Goal: Task Accomplishment & Management: Manage account settings

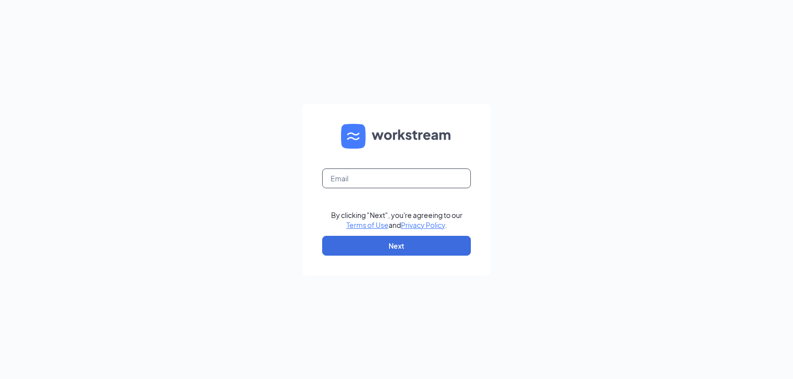
click at [359, 179] on input "text" at bounding box center [396, 178] width 149 height 20
type input "[EMAIL_ADDRESS][DOMAIN_NAME]"
click at [357, 180] on input "text" at bounding box center [396, 178] width 149 height 20
type input "triarc09@bojrdu.com"
click at [387, 246] on button "Next" at bounding box center [396, 246] width 149 height 20
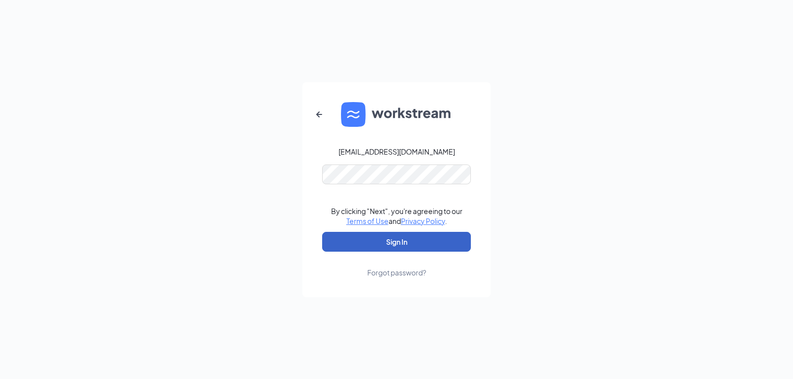
click at [403, 246] on button "Sign In" at bounding box center [396, 242] width 149 height 20
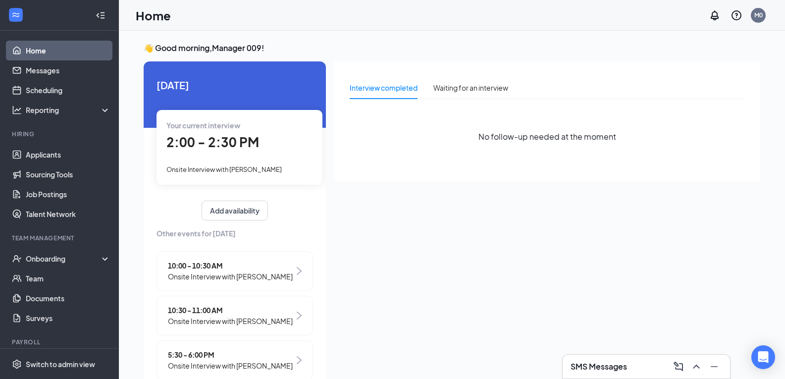
click at [240, 169] on span "Onsite Interview with [PERSON_NAME]" at bounding box center [223, 169] width 115 height 8
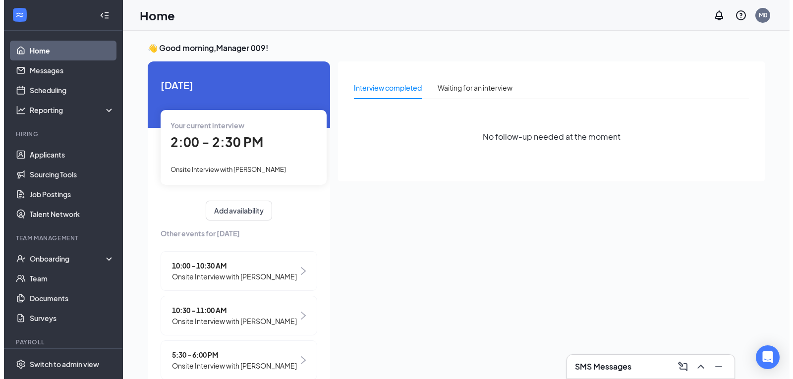
scroll to position [4, 0]
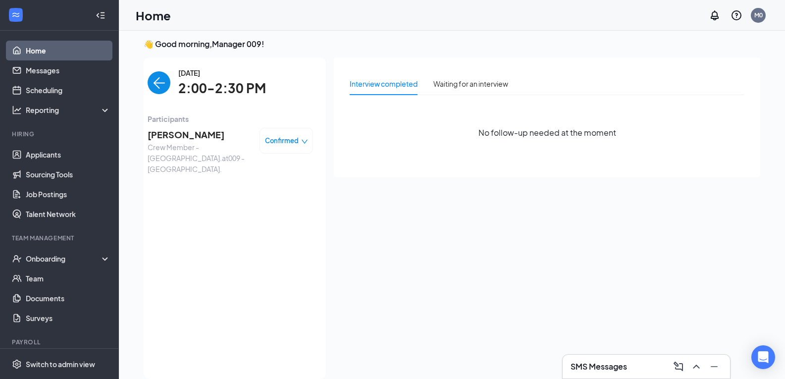
click at [178, 136] on span "[PERSON_NAME]" at bounding box center [200, 135] width 104 height 14
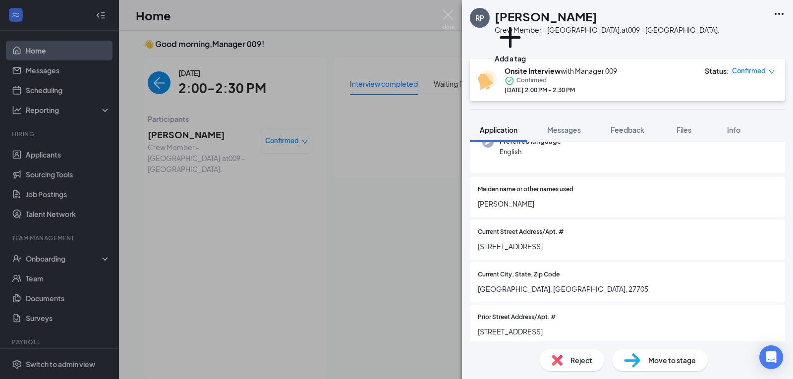
scroll to position [149, 0]
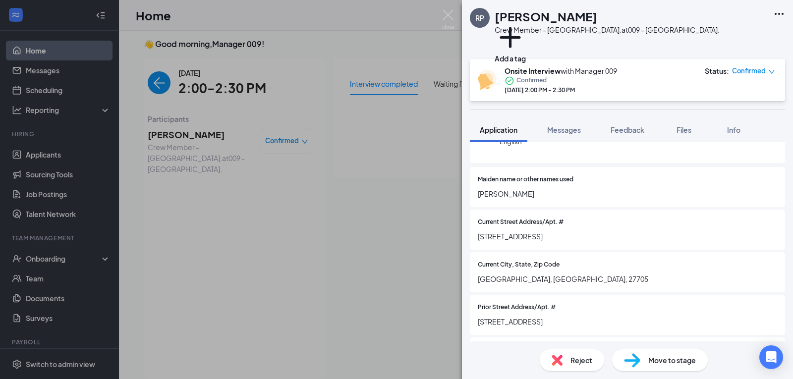
click at [571, 364] on span "Reject" at bounding box center [581, 360] width 22 height 11
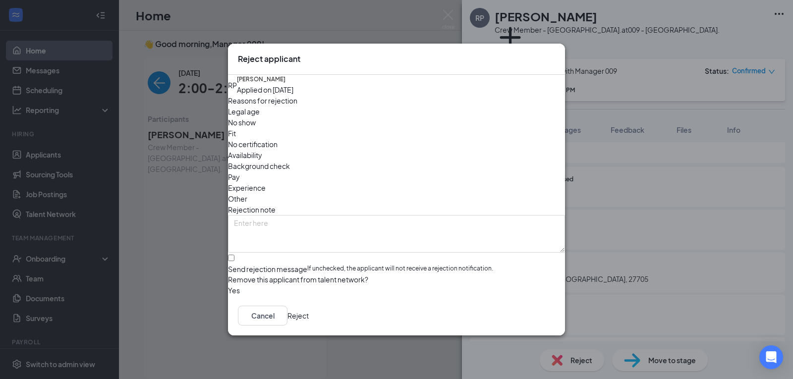
click at [256, 128] on span "No show" at bounding box center [242, 122] width 28 height 11
click at [234, 255] on input "Send rejection message If unchecked, the applicant will not receive a rejection…" at bounding box center [231, 258] width 6 height 6
checkbox input "true"
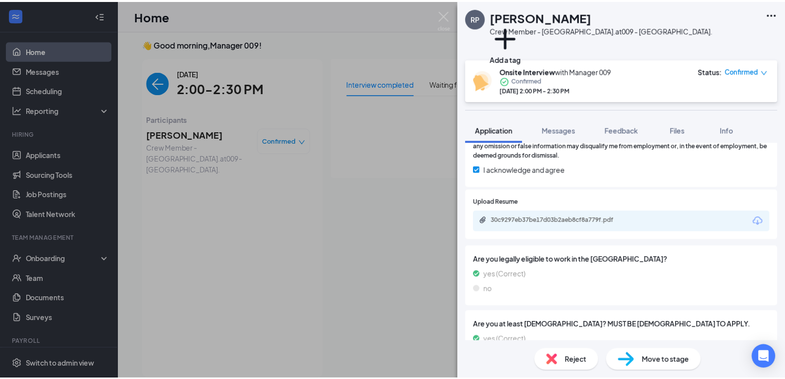
scroll to position [1536, 0]
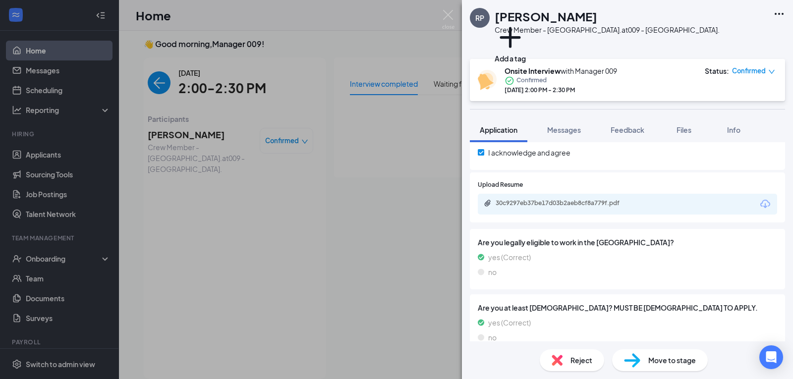
click at [569, 363] on div "Reject" at bounding box center [572, 360] width 64 height 22
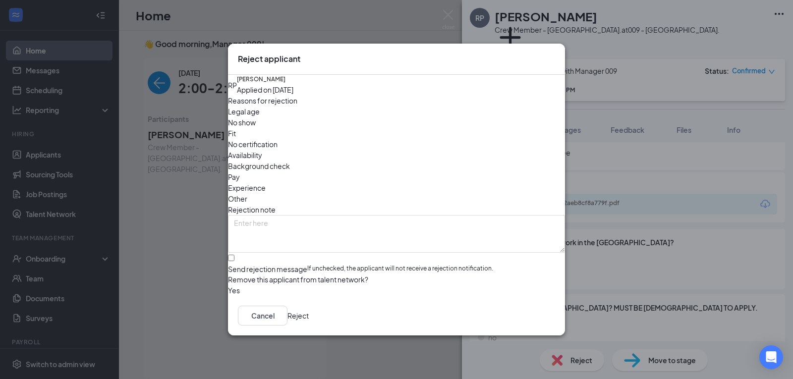
drag, startPoint x: 312, startPoint y: 127, endPoint x: 309, endPoint y: 147, distance: 19.6
click at [256, 128] on span "No show" at bounding box center [242, 122] width 28 height 11
drag, startPoint x: 243, startPoint y: 238, endPoint x: 263, endPoint y: 252, distance: 23.8
click at [234, 255] on input "Send rejection message If unchecked, the applicant will not receive a rejection…" at bounding box center [231, 258] width 6 height 6
checkbox input "true"
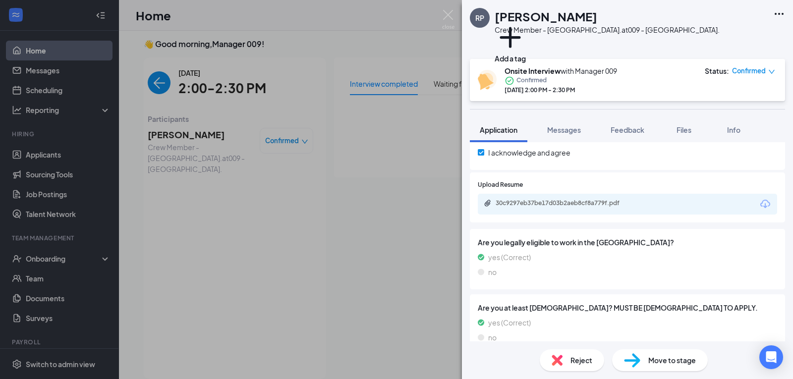
click at [55, 51] on div "RP [PERSON_NAME] Crew Member - [GEOGRAPHIC_DATA]. at [GEOGRAPHIC_DATA]. Add a t…" at bounding box center [396, 189] width 793 height 379
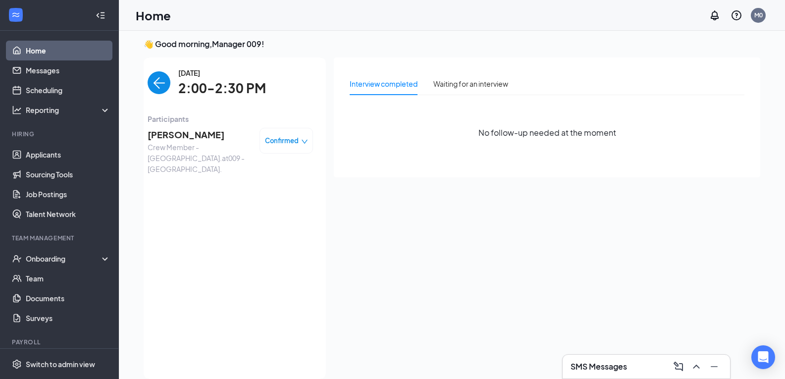
click at [47, 48] on link "Home" at bounding box center [68, 51] width 85 height 20
click at [152, 82] on img "back-button" at bounding box center [159, 82] width 23 height 23
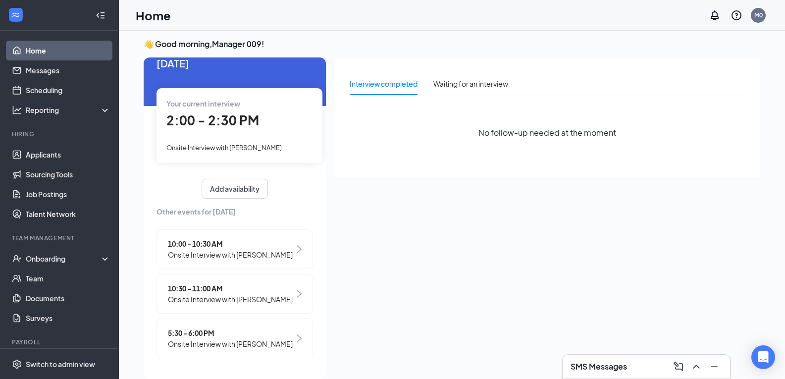
scroll to position [29, 0]
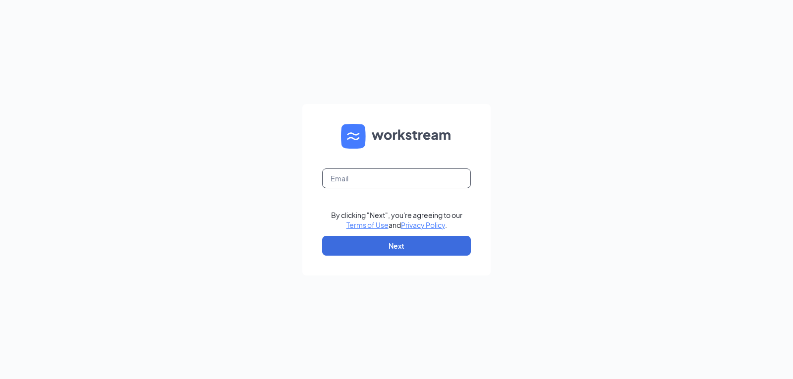
click at [350, 180] on input "text" at bounding box center [396, 178] width 149 height 20
type input "triarc09@bojrdu.com"
click at [401, 245] on button "Next" at bounding box center [396, 246] width 149 height 20
